Goal: Task Accomplishment & Management: Manage account settings

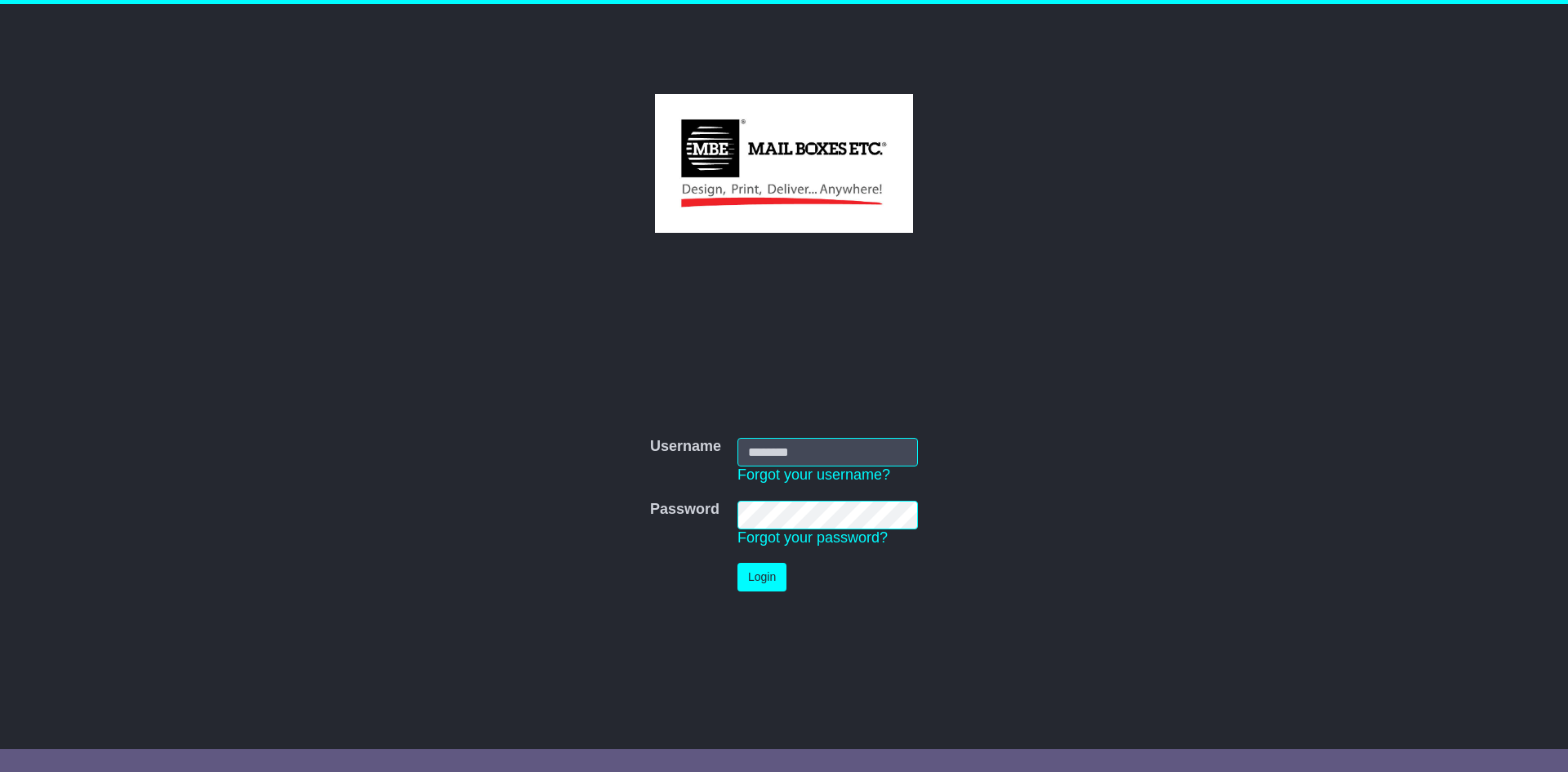
type input "**********"
click at [754, 585] on button "Login" at bounding box center [761, 577] width 49 height 28
